Goal: Transaction & Acquisition: Purchase product/service

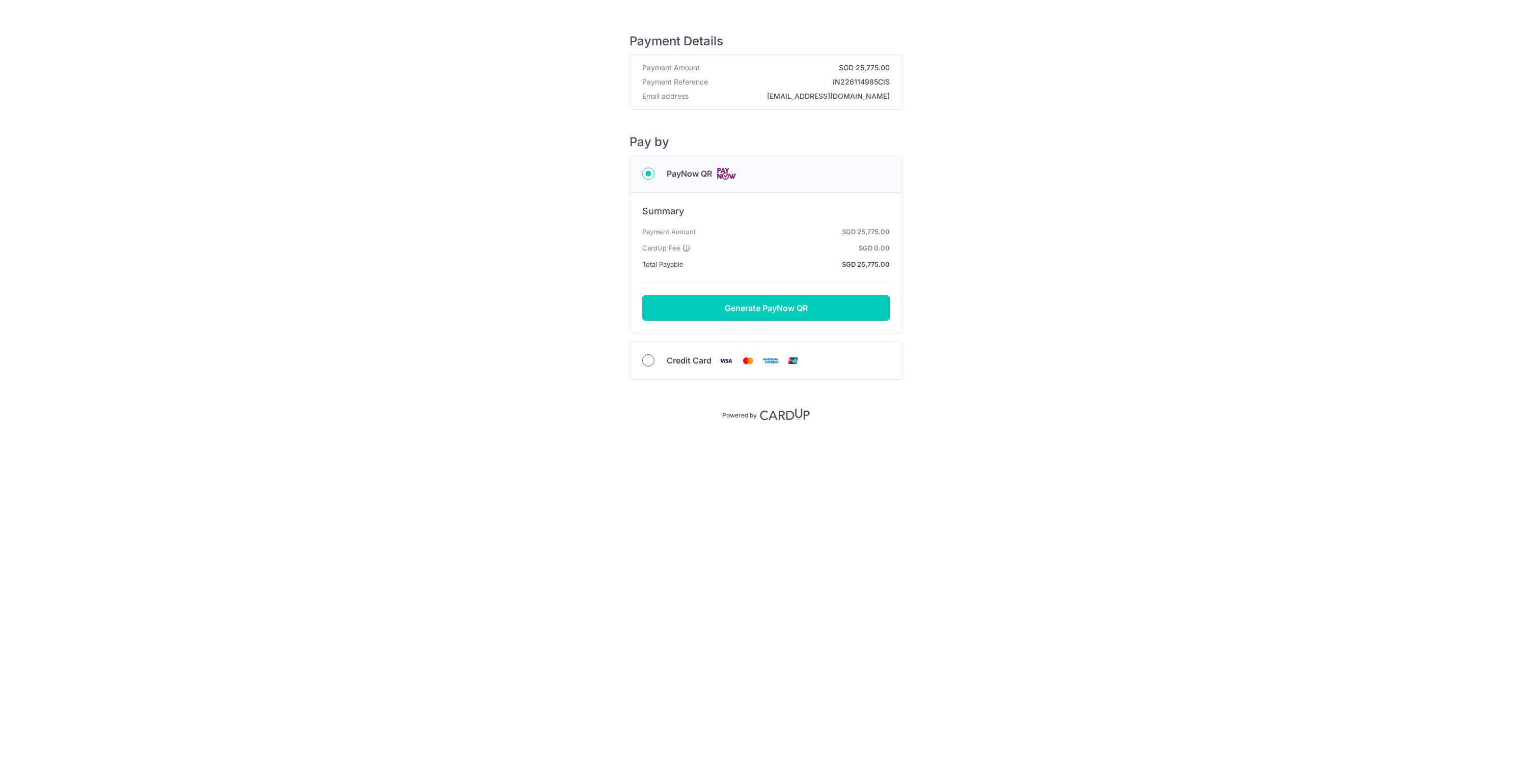
click at [653, 359] on input "Credit Card" at bounding box center [648, 360] width 12 height 12
radio input "true"
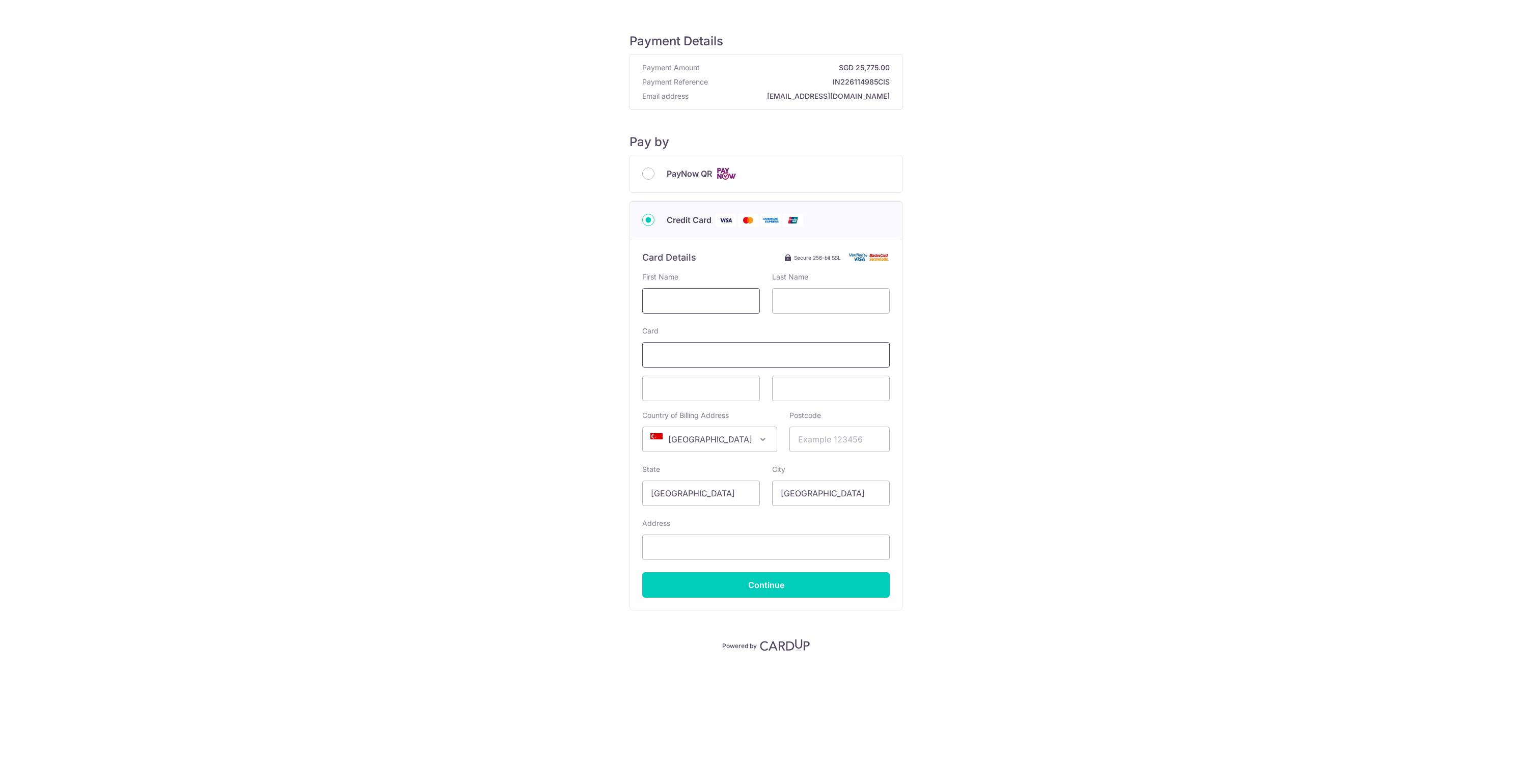
type input "Krishnan"
type input "Menon"
click at [794, 441] on input "Postcode" at bounding box center [839, 440] width 100 height 26
type input "119347"
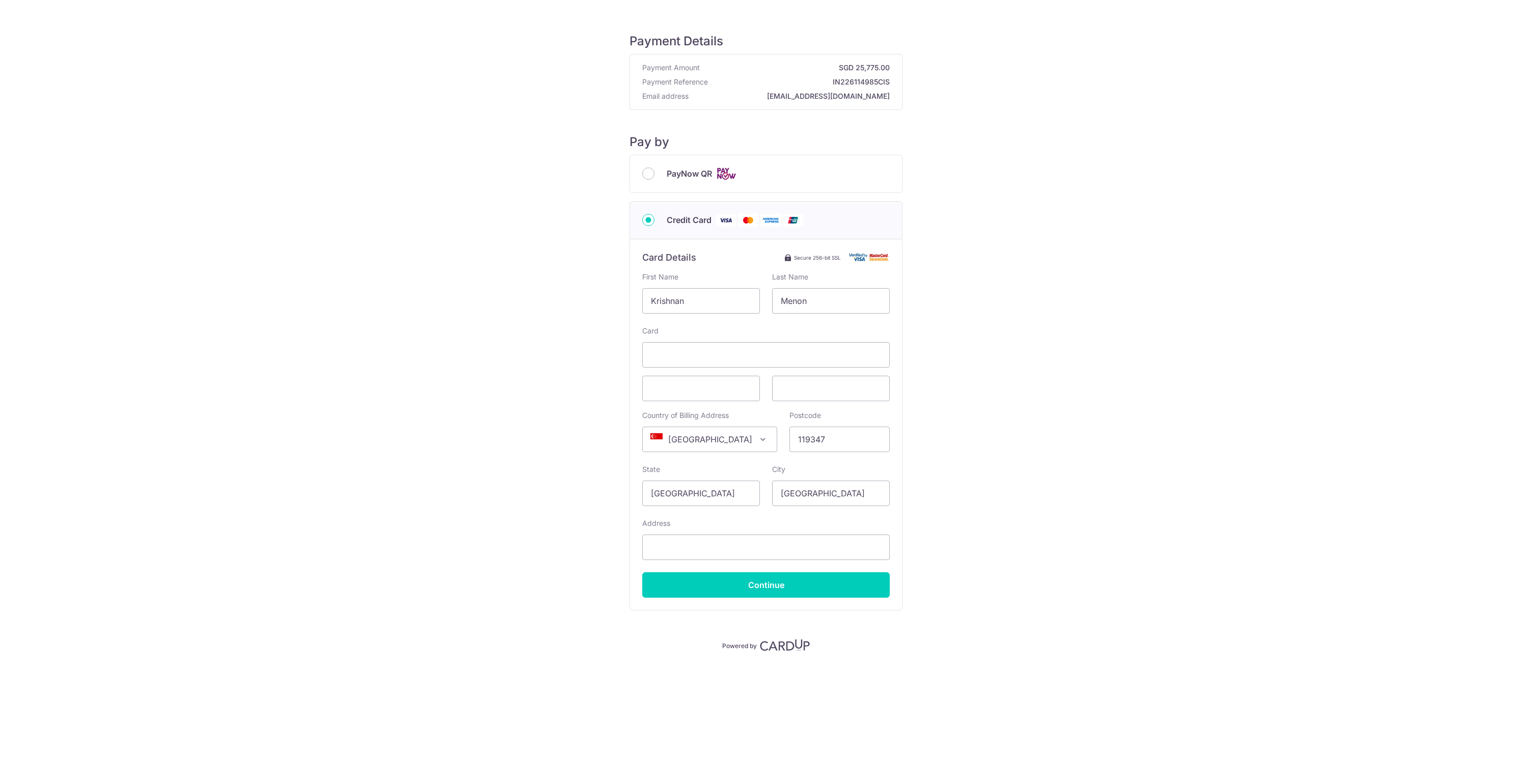
click at [738, 529] on div "Address" at bounding box center [766, 539] width 247 height 42
click at [714, 548] on input "Address" at bounding box center [766, 548] width 247 height 26
type input "[STREET_ADDRESS]"
click at [730, 573] on input "Continue" at bounding box center [766, 585] width 247 height 26
click at [737, 557] on input "[STREET_ADDRESS]" at bounding box center [766, 548] width 247 height 26
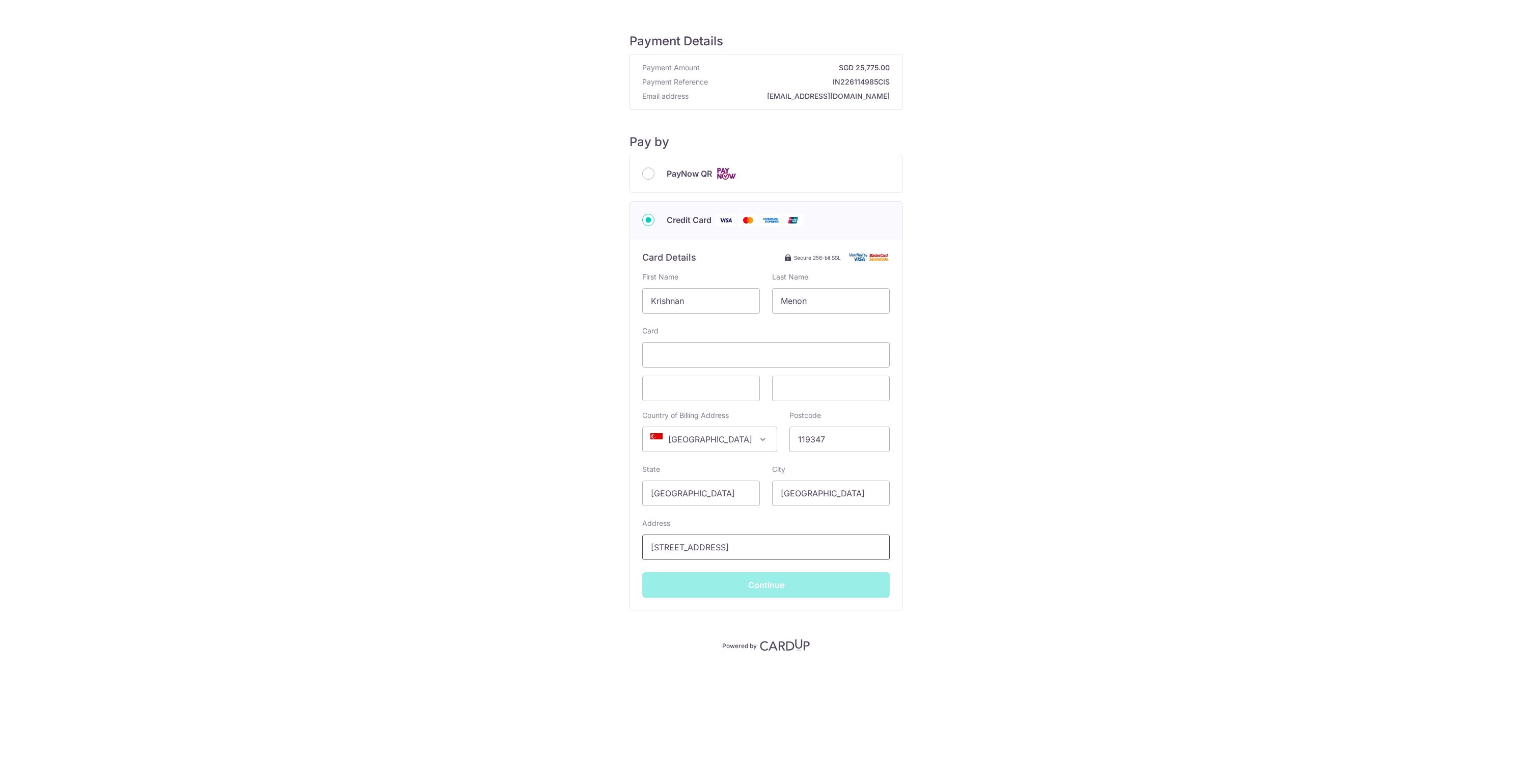
click at [767, 548] on input "[STREET_ADDRESS]" at bounding box center [766, 548] width 247 height 26
click at [879, 567] on div "Card Country of Billing Address Select Country [GEOGRAPHIC_DATA] [GEOGRAPHIC_DA…" at bounding box center [766, 462] width 247 height 272
type input "**** 1007"
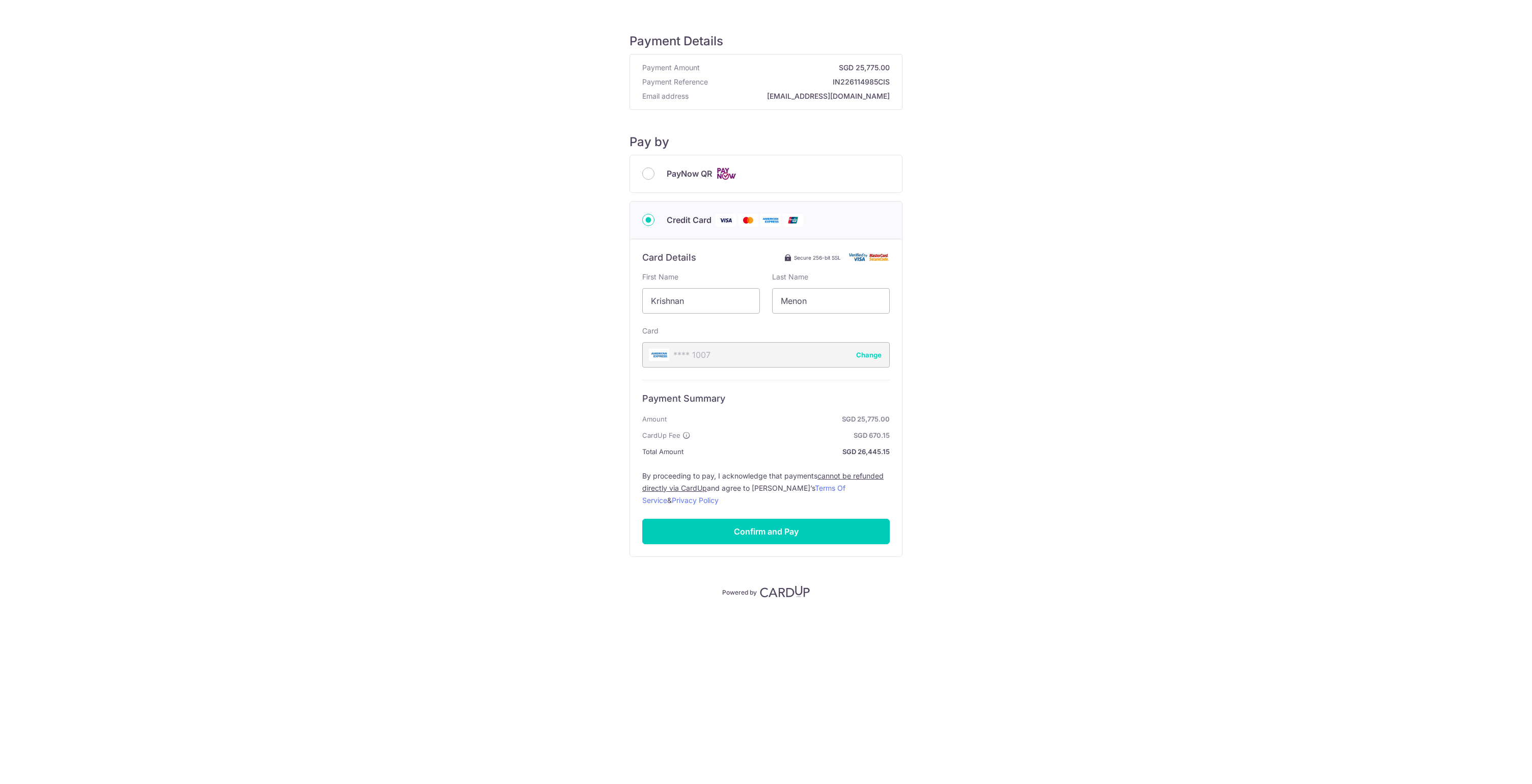
click at [770, 585] on img at bounding box center [785, 591] width 50 height 12
click at [868, 355] on button "Change" at bounding box center [869, 355] width 26 height 10
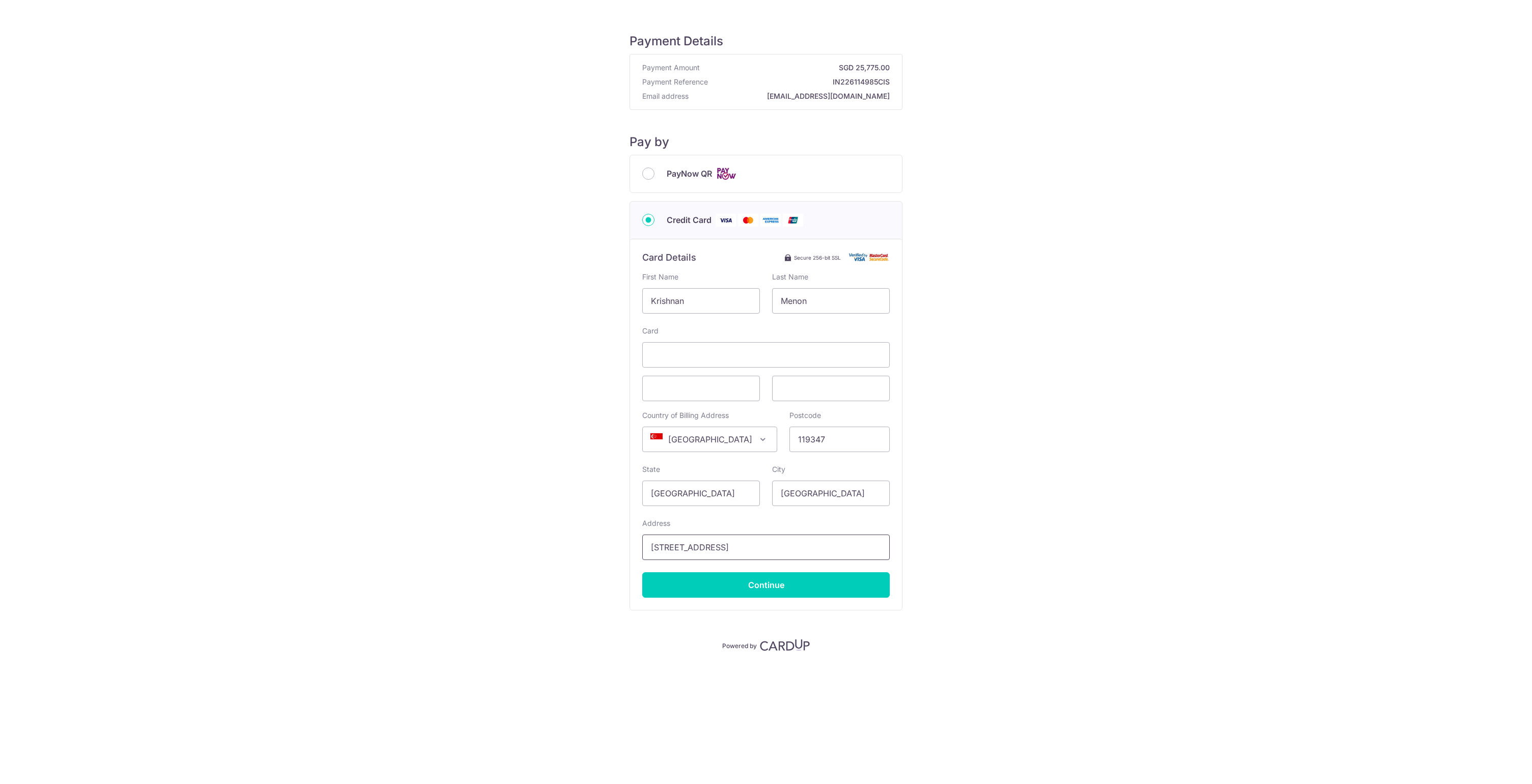
click at [728, 537] on input "[STREET_ADDRESS]" at bounding box center [766, 548] width 247 height 26
click at [730, 544] on input "[STREET_ADDRESS]" at bounding box center [766, 548] width 247 height 26
type input "[STREET_ADDRESS]"
click at [521, 547] on div "Payment Details Payment Amount SGD 25,775.00 Payment Reference IN226114985CIS E…" at bounding box center [766, 333] width 1483 height 635
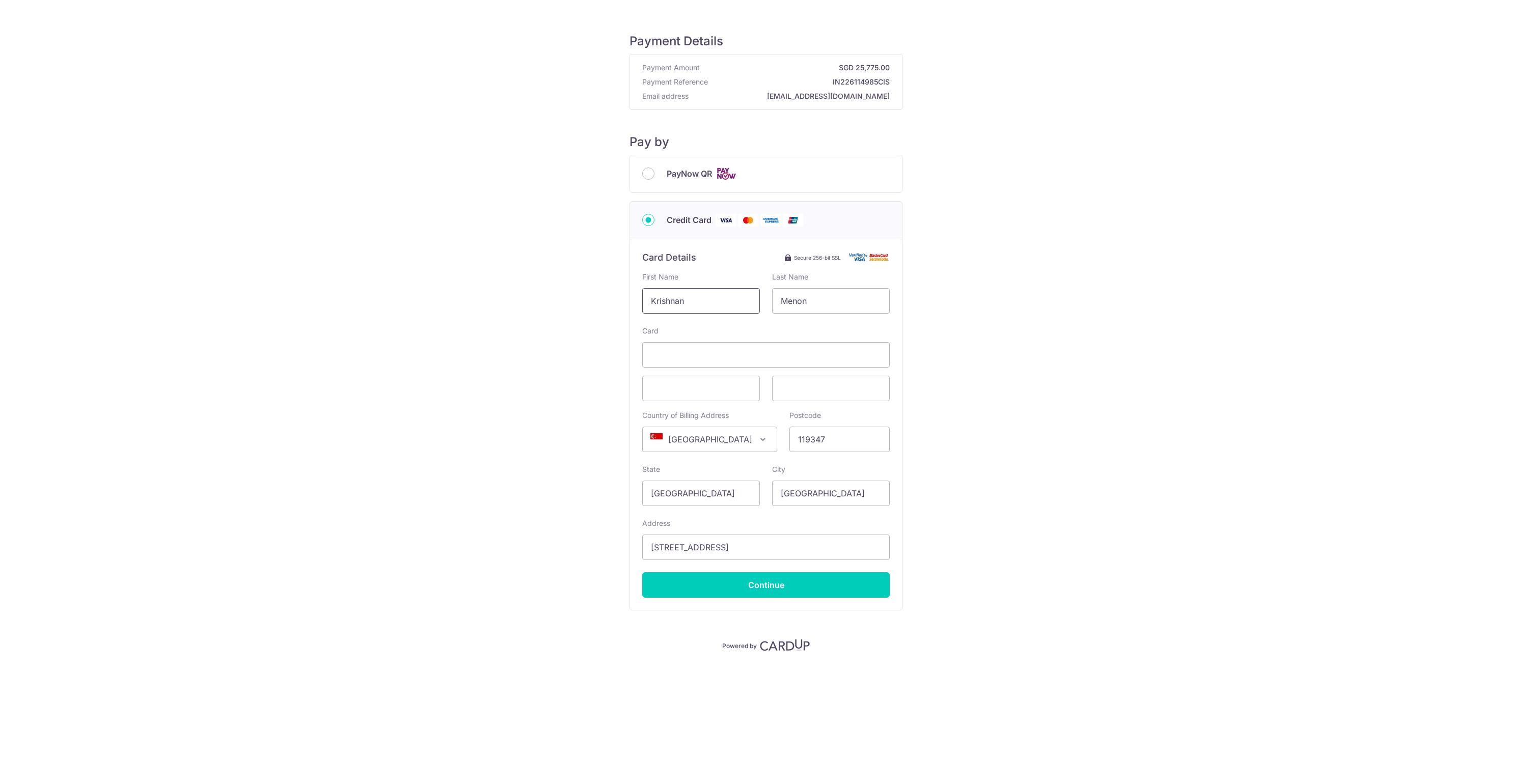
click at [704, 308] on input "Krishnan" at bounding box center [701, 301] width 118 height 26
type input "Krishnan"
click at [841, 296] on input "Menon" at bounding box center [830, 301] width 118 height 26
type input "Menon"
click at [718, 332] on div "Card" at bounding box center [766, 347] width 247 height 42
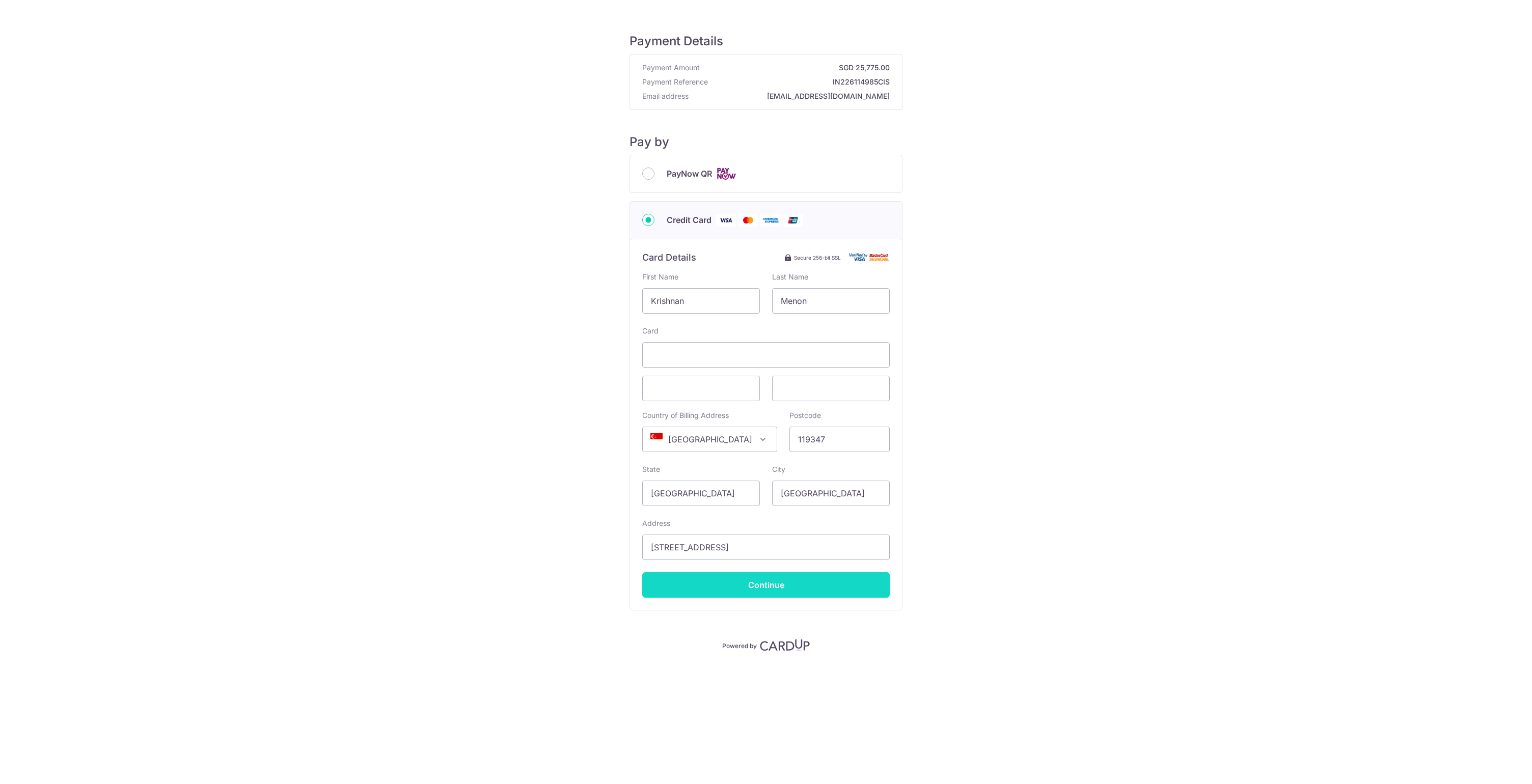
click at [776, 585] on input "Continue" at bounding box center [766, 585] width 247 height 26
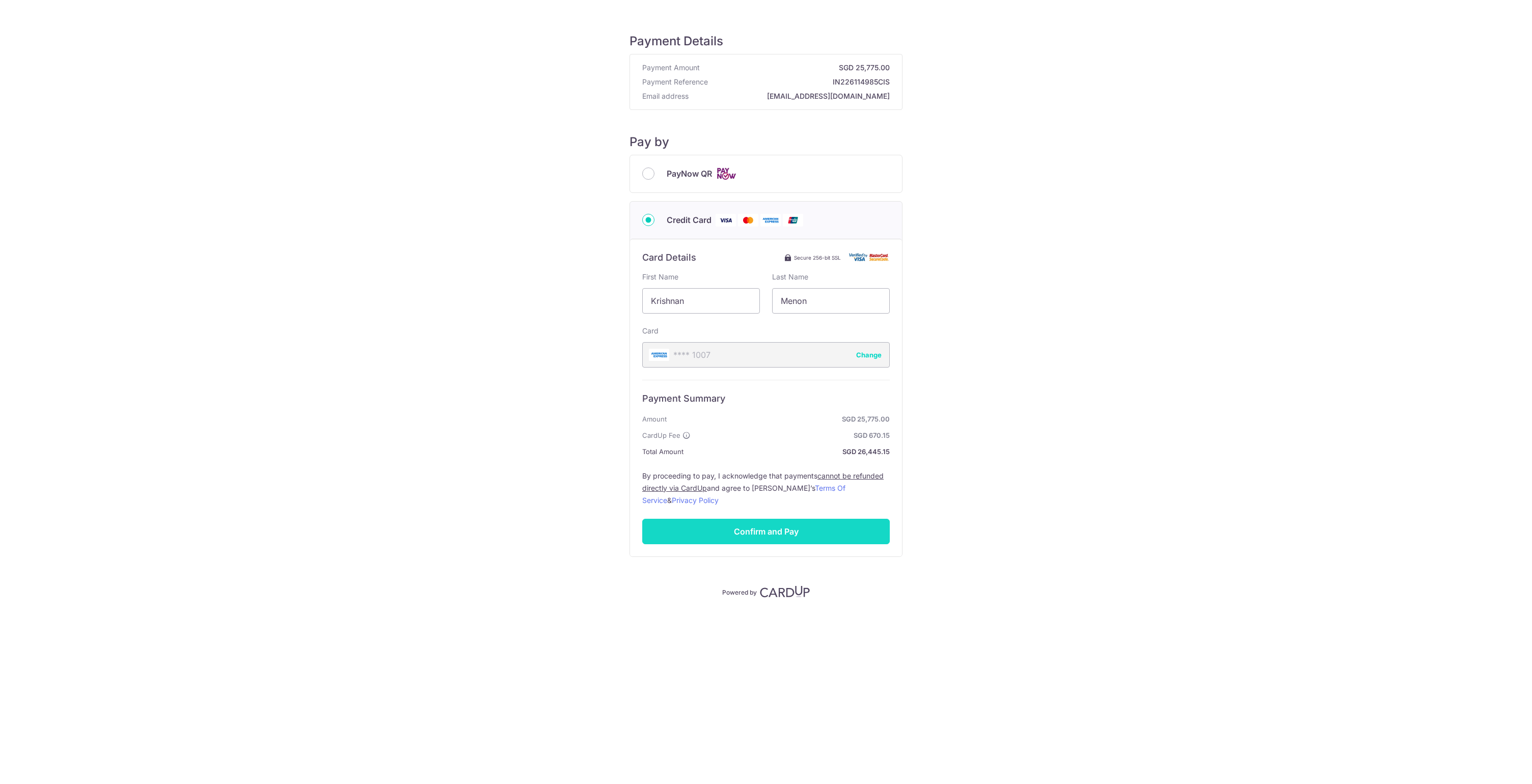
click at [791, 533] on input "Confirm and Pay" at bounding box center [766, 532] width 247 height 26
